Goal: Browse casually: Explore the website without a specific task or goal

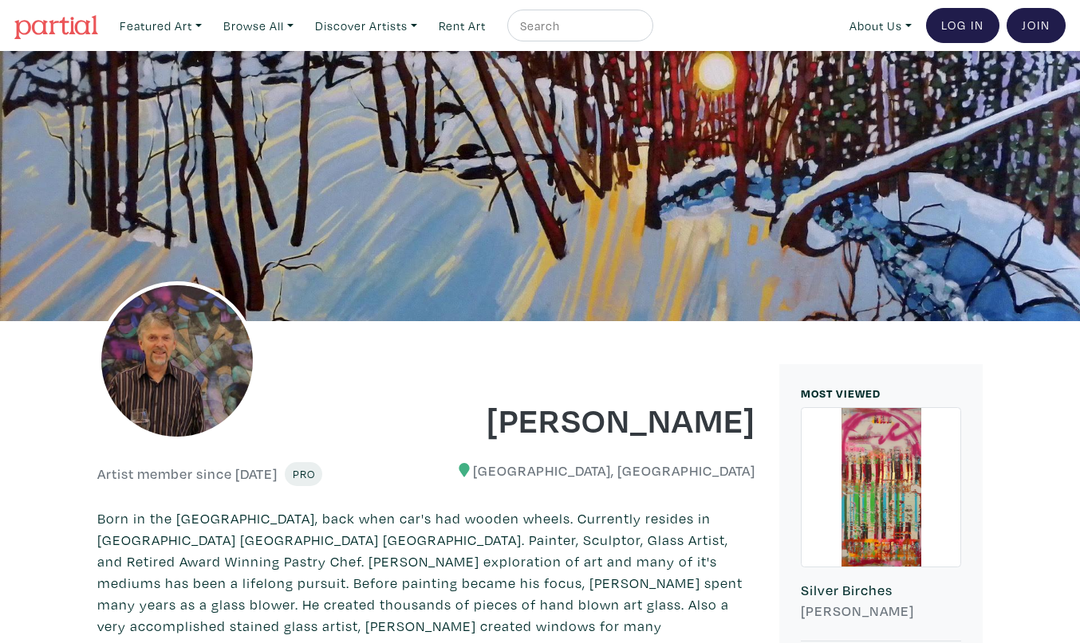
click at [82, 28] on img at bounding box center [56, 27] width 84 height 24
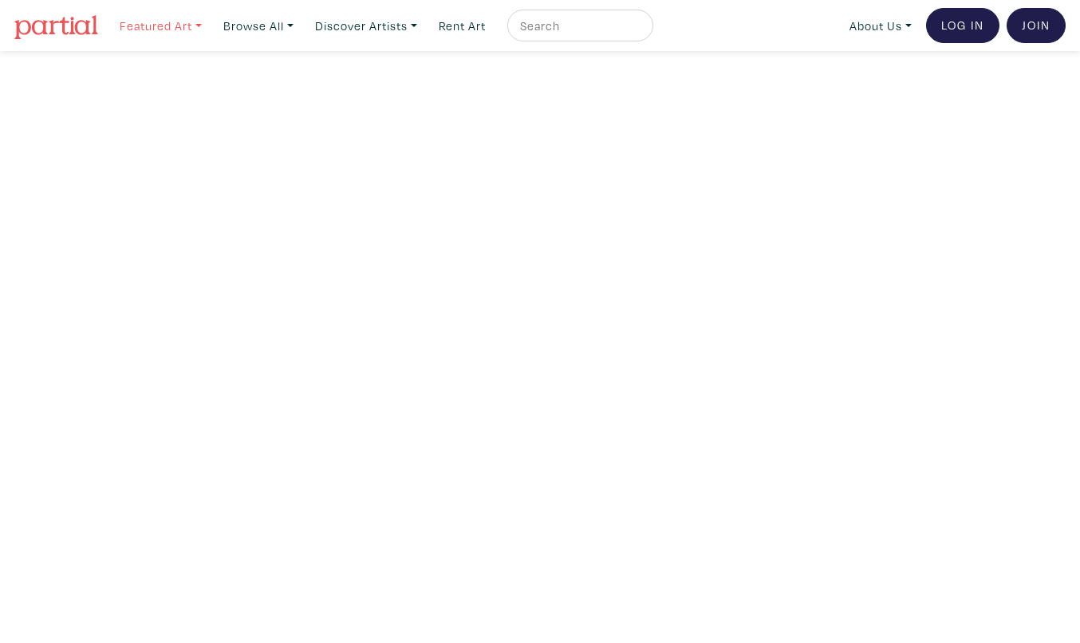
click at [157, 26] on link "Featured Art" at bounding box center [160, 26] width 96 height 33
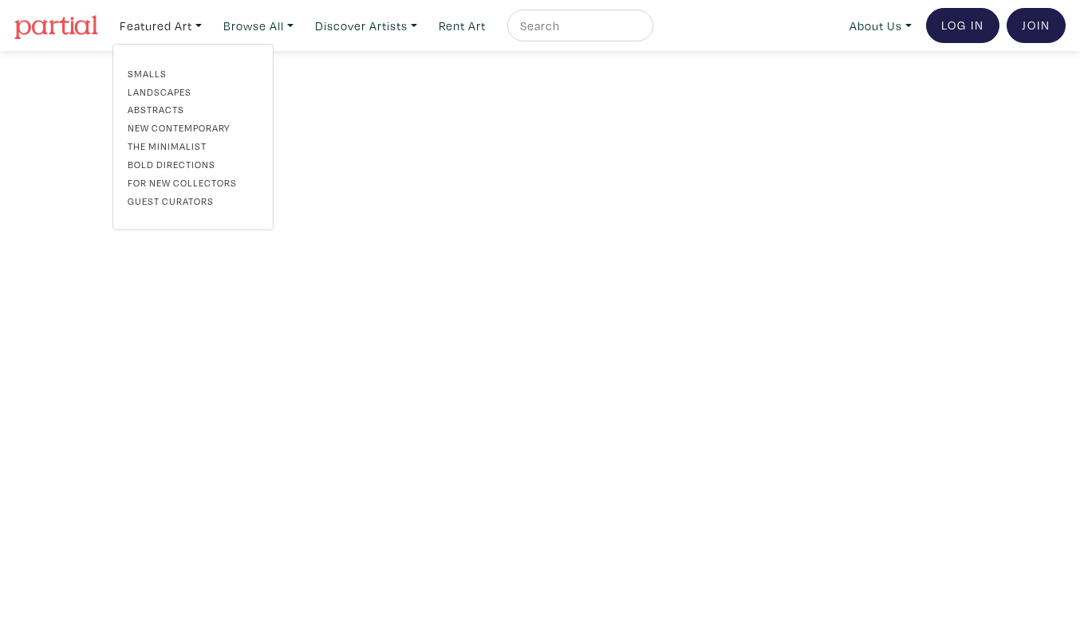
click at [148, 121] on link "New Contemporary" at bounding box center [193, 127] width 131 height 14
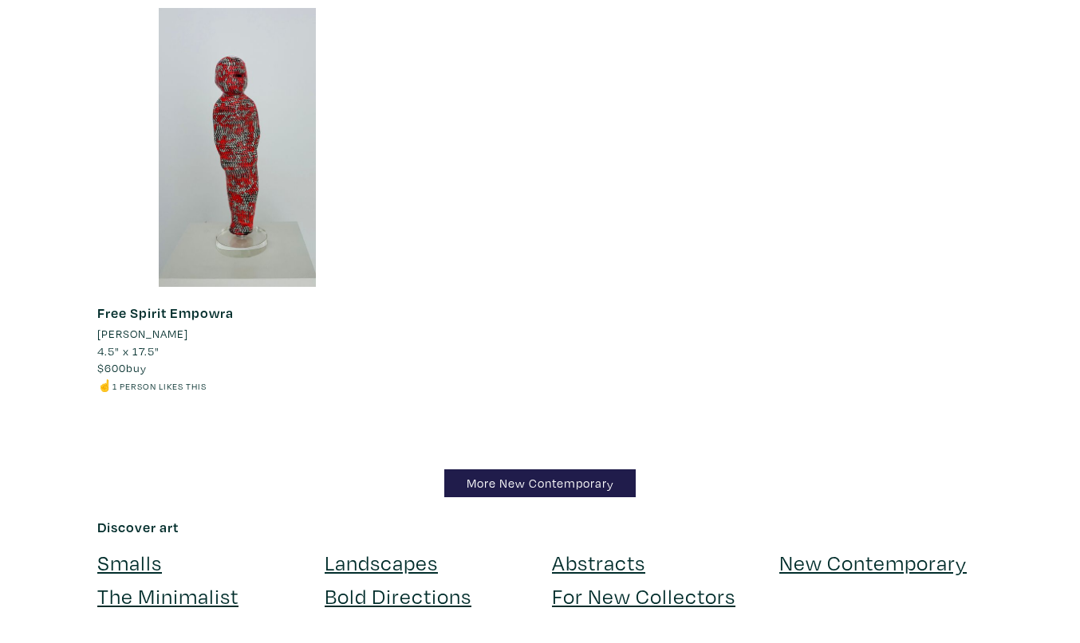
scroll to position [18823, 0]
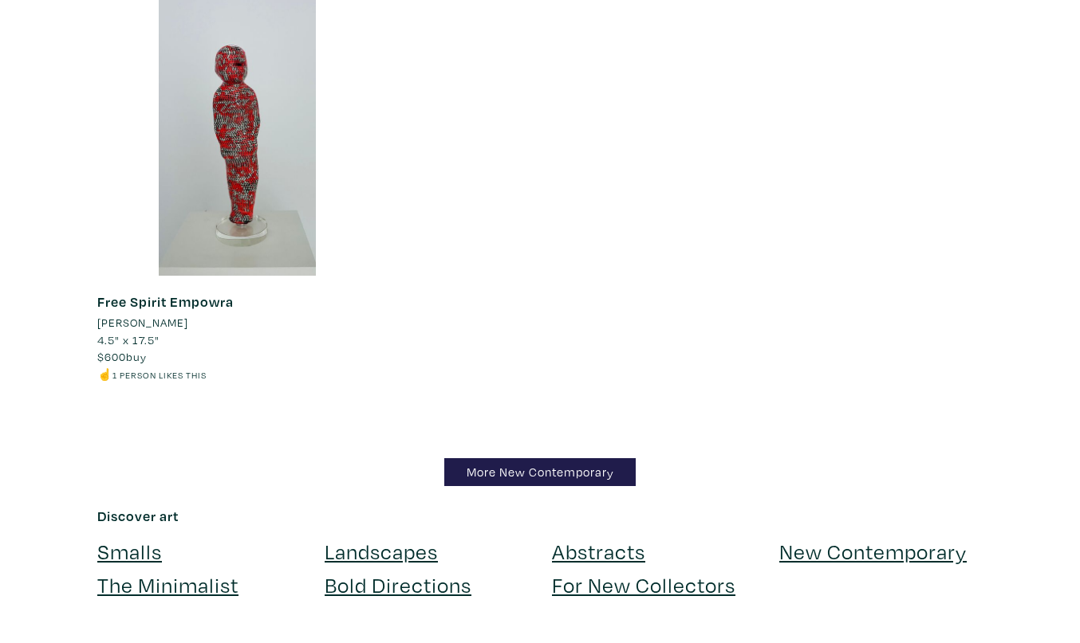
click at [417, 537] on link "Landscapes" at bounding box center [381, 551] width 113 height 28
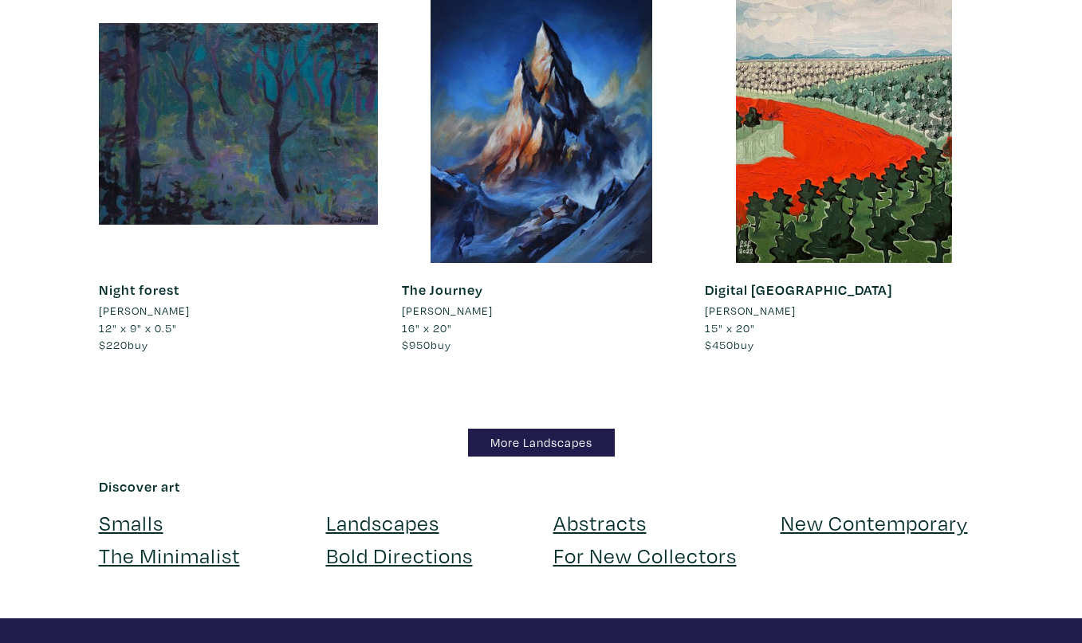
scroll to position [13842, 0]
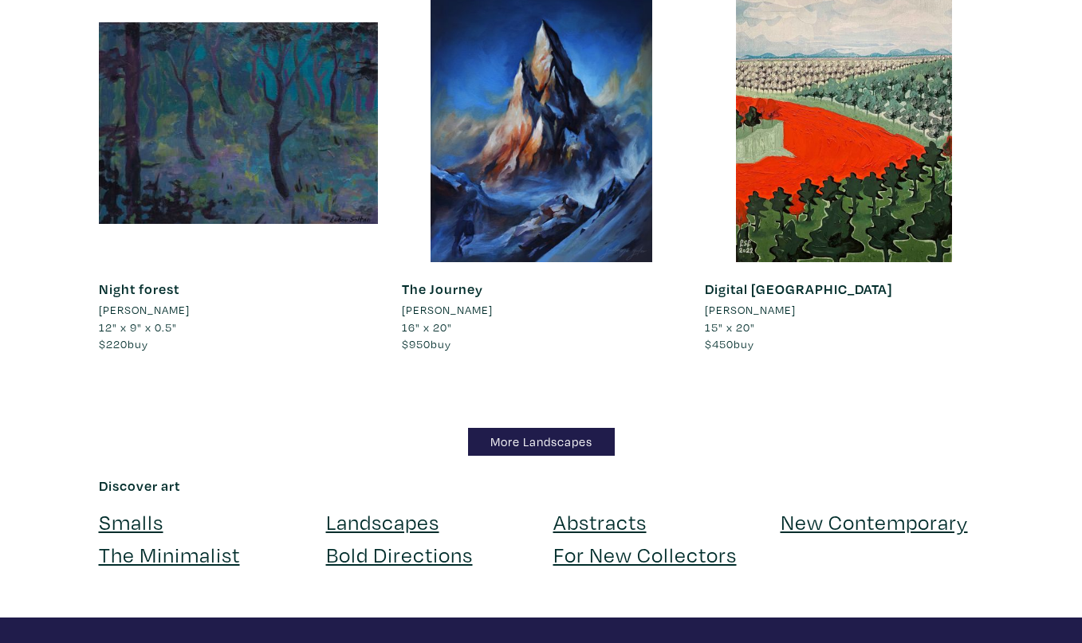
click at [147, 508] on link "Smalls" at bounding box center [131, 522] width 65 height 28
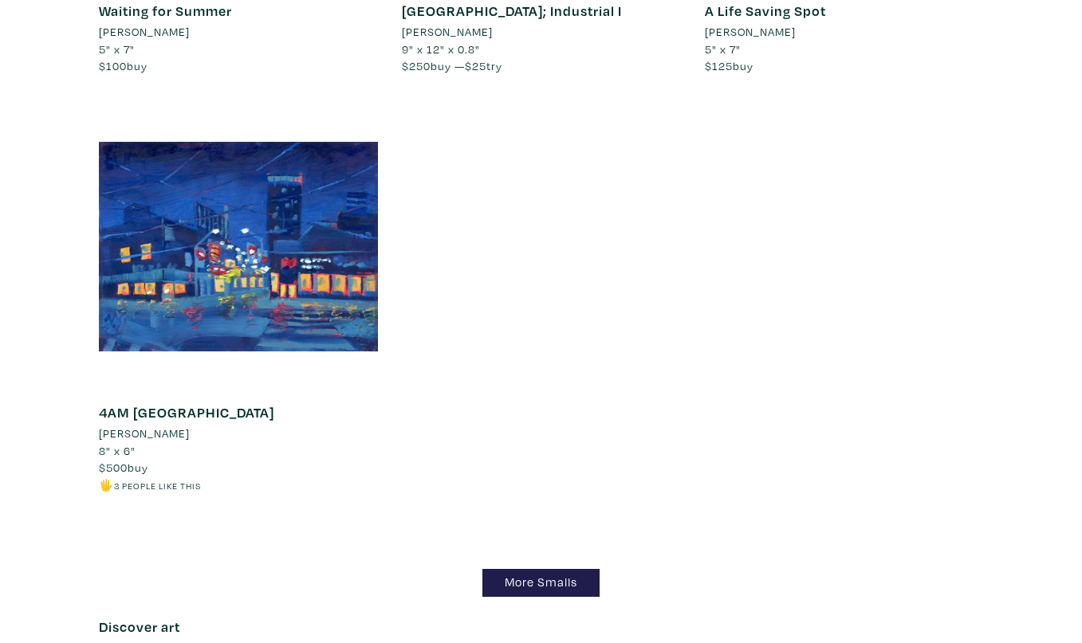
scroll to position [16515, 0]
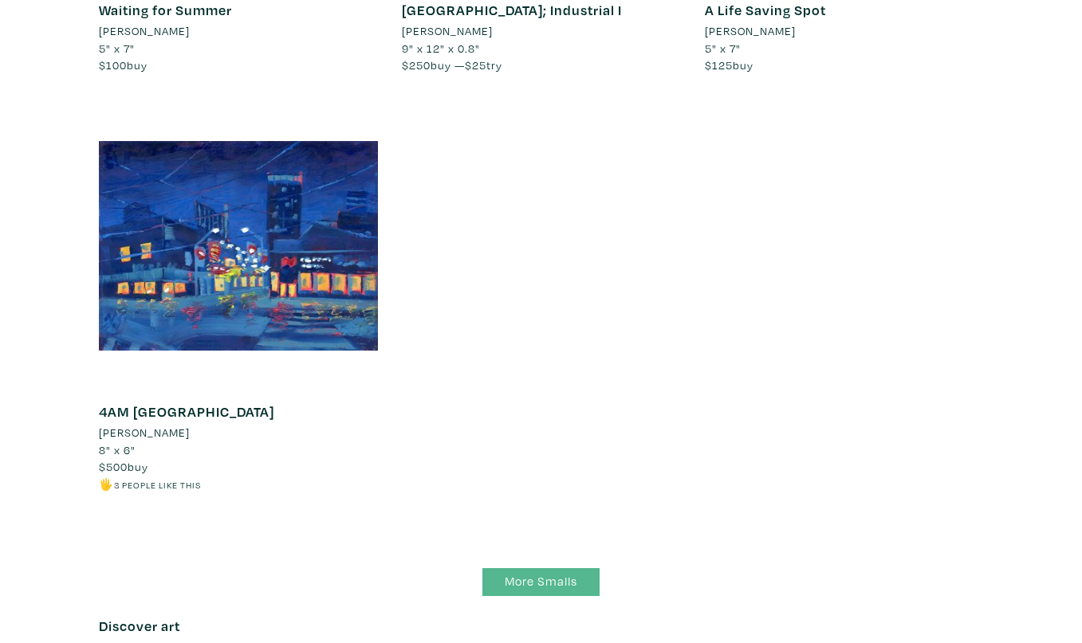
click at [536, 569] on link "More Smalls" at bounding box center [540, 583] width 117 height 28
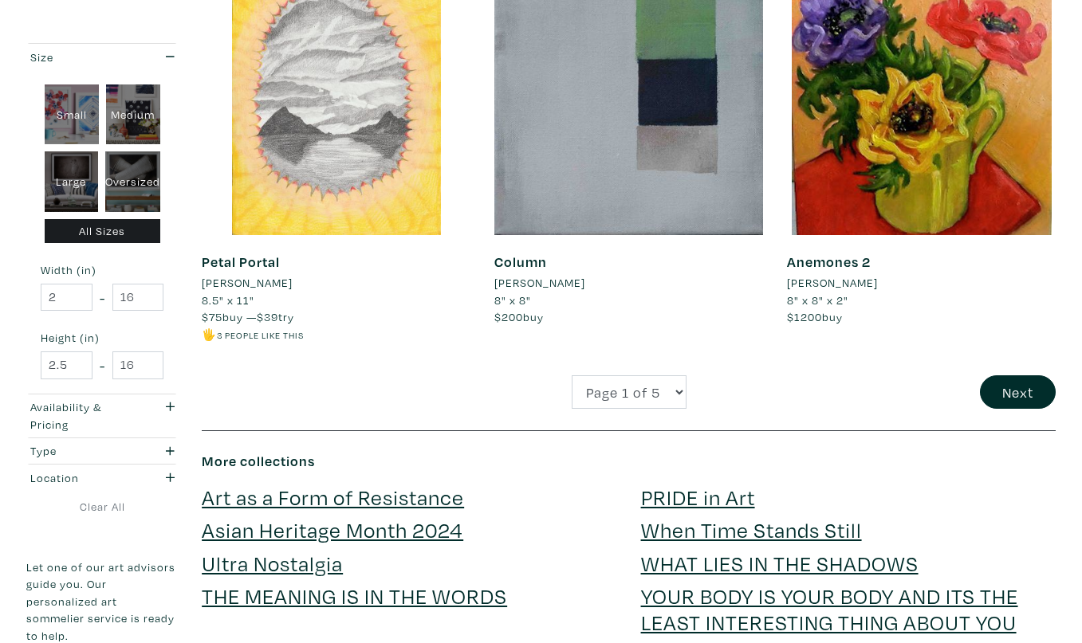
scroll to position [3215, 0]
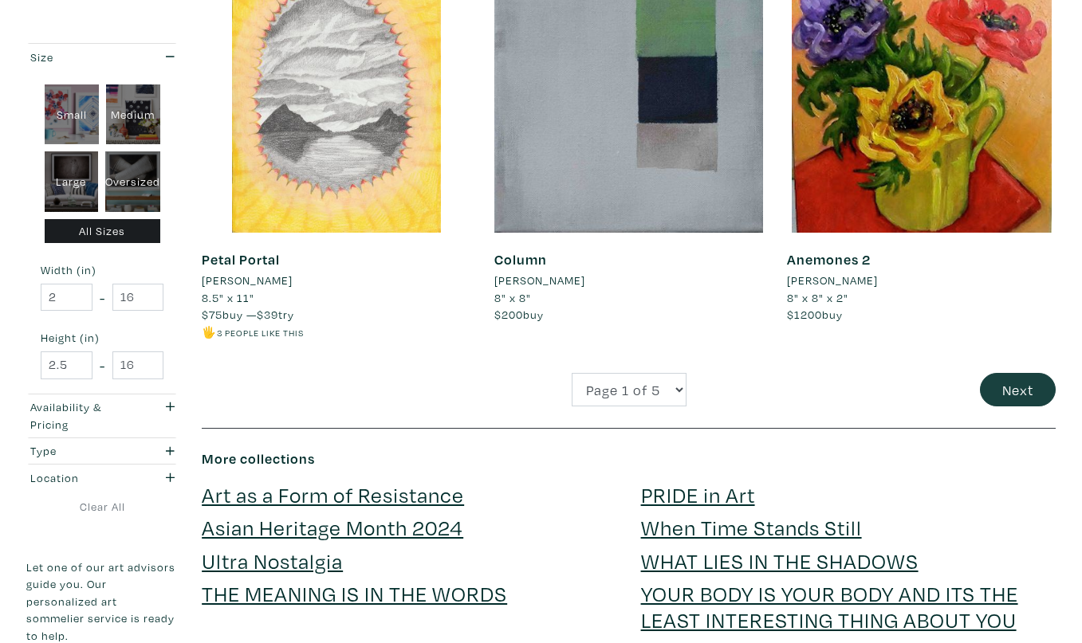
click at [1022, 373] on button "Next" at bounding box center [1018, 390] width 76 height 34
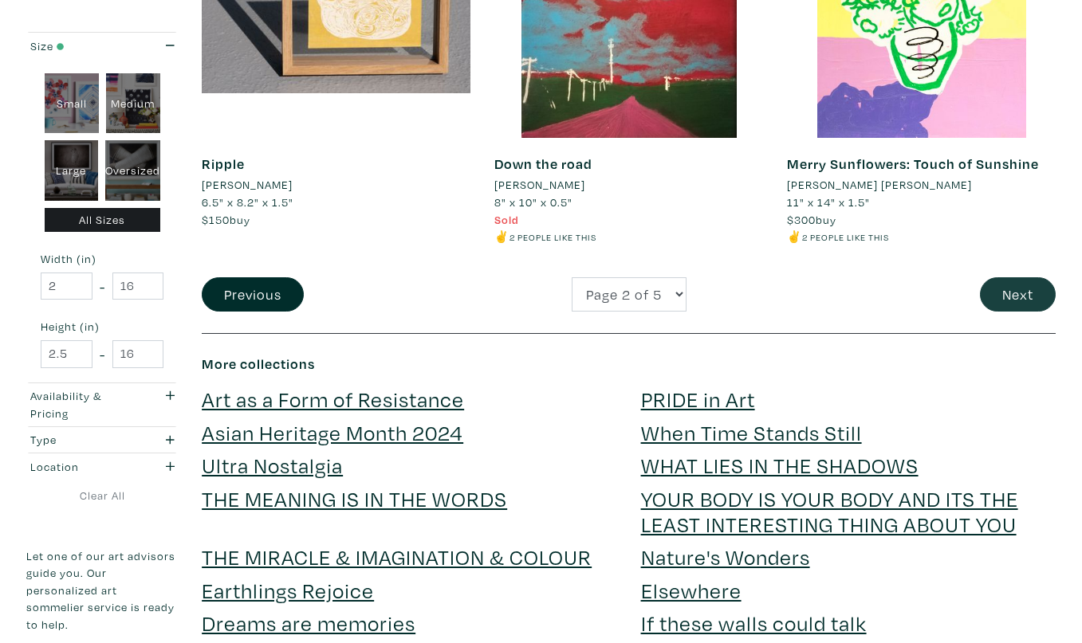
scroll to position [3294, 0]
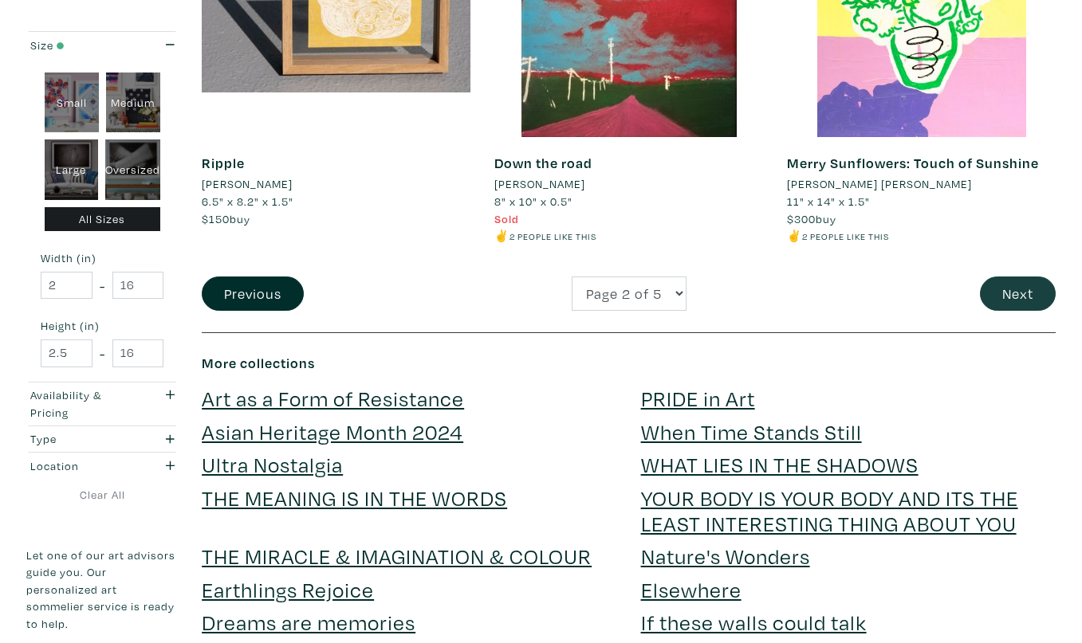
click at [1023, 277] on button "Next" at bounding box center [1018, 294] width 76 height 34
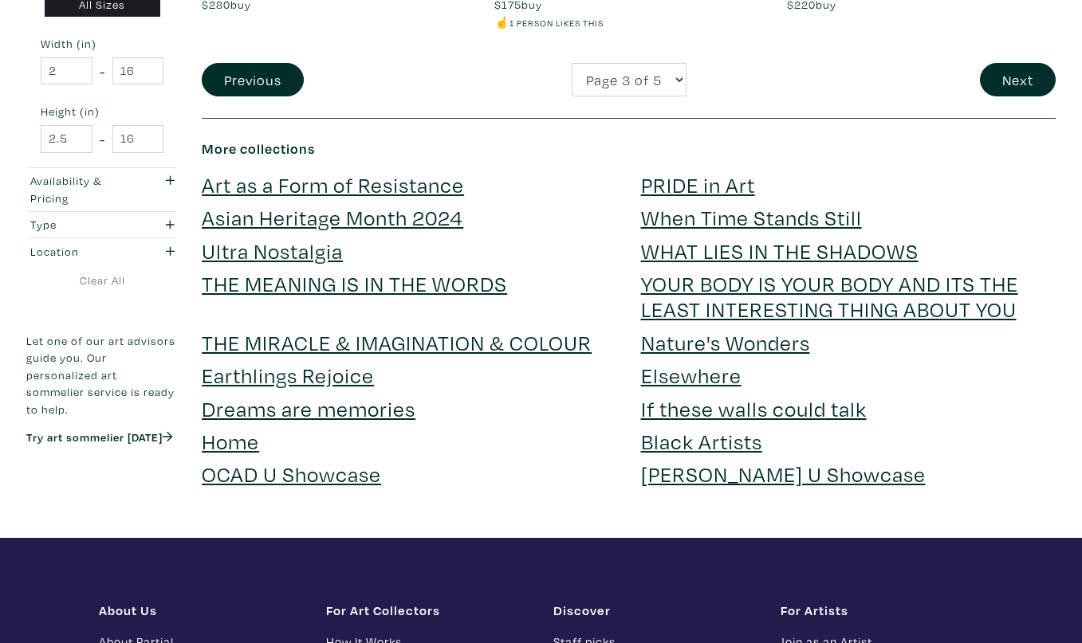
scroll to position [3492, 0]
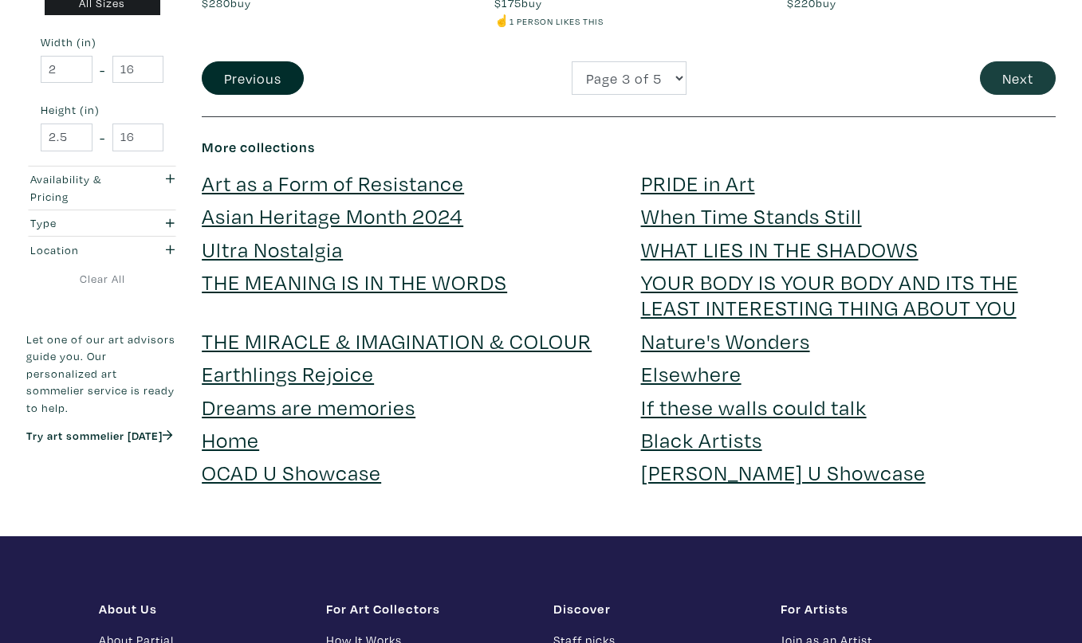
click at [1027, 61] on button "Next" at bounding box center [1018, 78] width 76 height 34
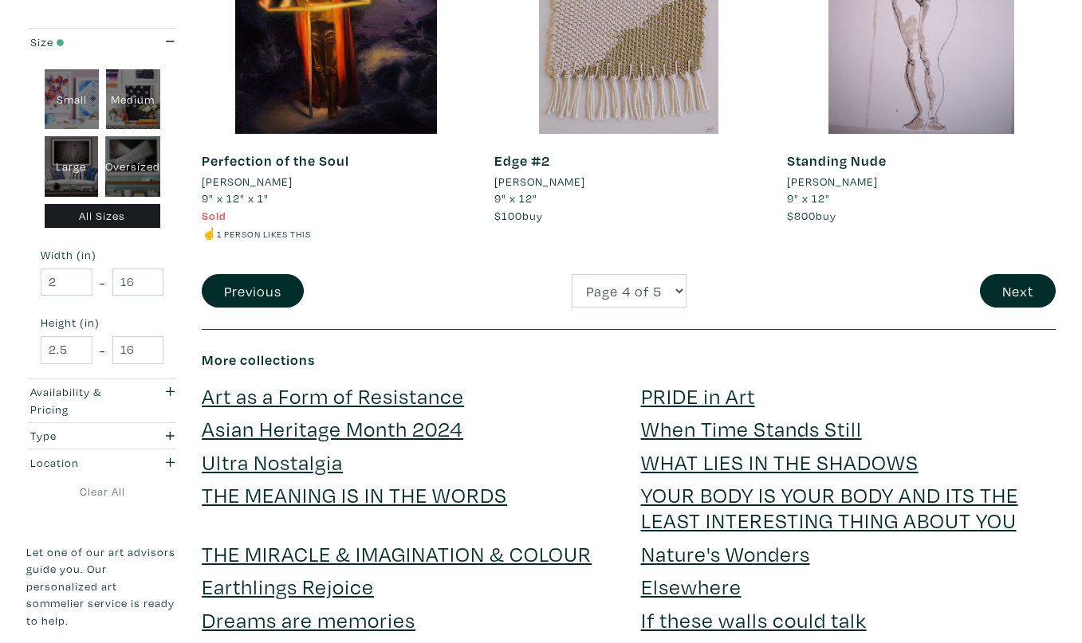
scroll to position [3319, 0]
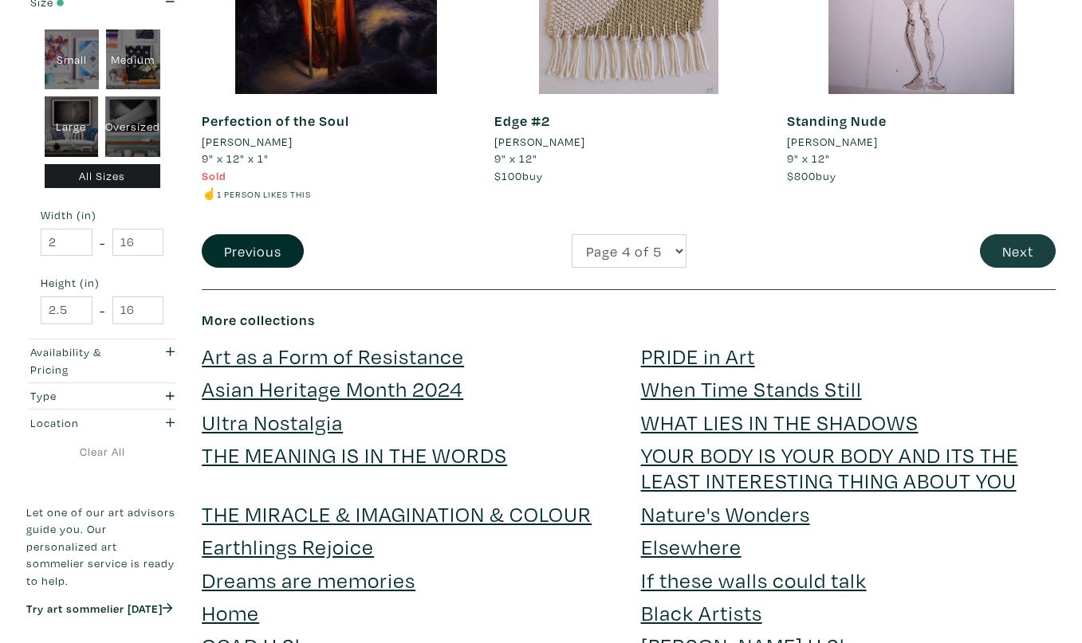
click at [1028, 234] on button "Next" at bounding box center [1018, 251] width 76 height 34
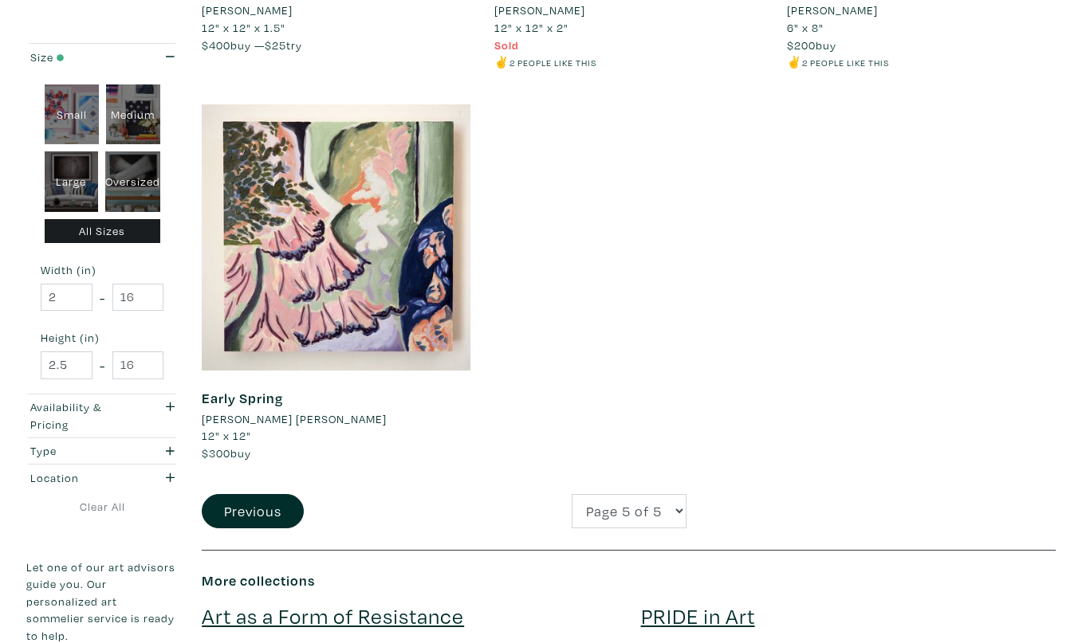
scroll to position [3043, 0]
